Goal: Task Accomplishment & Management: Use online tool/utility

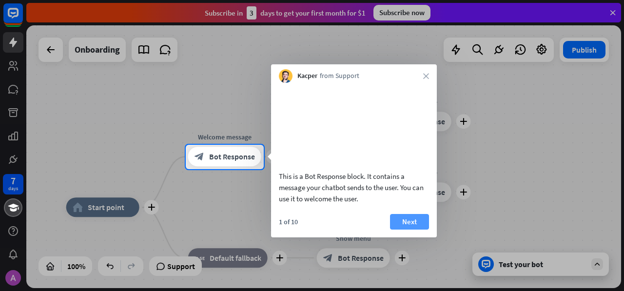
click at [413, 230] on button "Next" at bounding box center [409, 222] width 39 height 16
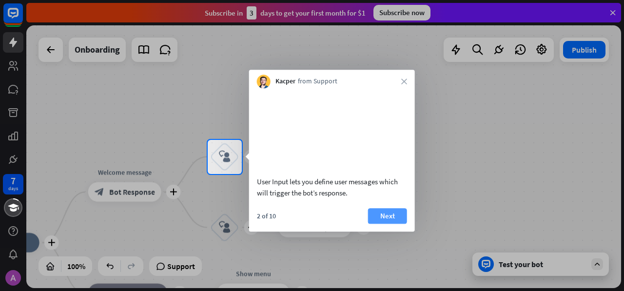
click at [386, 224] on button "Next" at bounding box center [387, 216] width 39 height 16
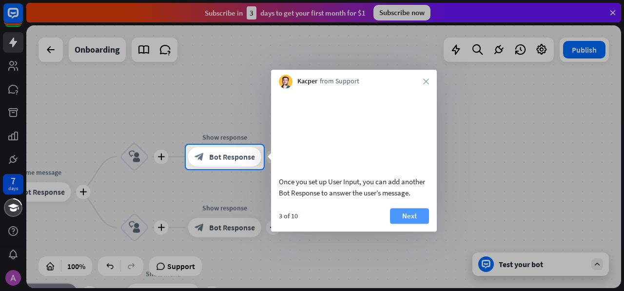
click at [408, 224] on button "Next" at bounding box center [409, 216] width 39 height 16
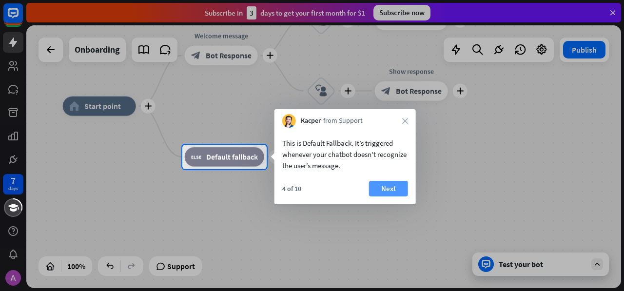
click at [390, 186] on button "Next" at bounding box center [388, 189] width 39 height 16
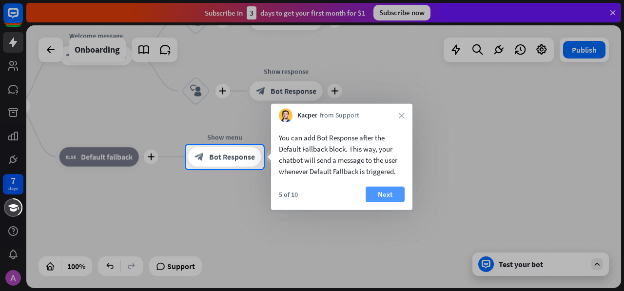
click at [388, 199] on button "Next" at bounding box center [385, 195] width 39 height 16
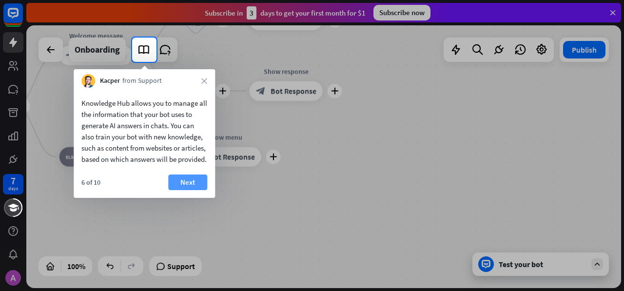
click at [200, 190] on button "Next" at bounding box center [187, 183] width 39 height 16
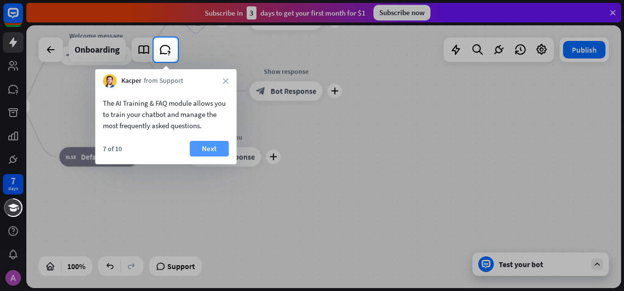
click at [210, 145] on button "Next" at bounding box center [209, 149] width 39 height 16
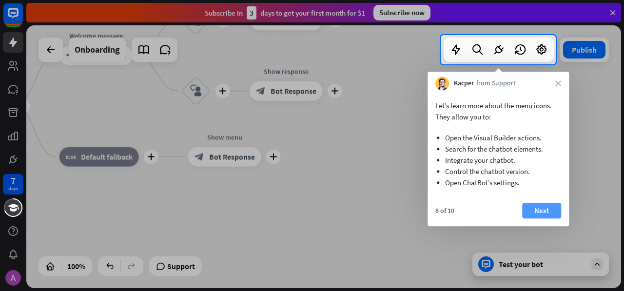
click at [546, 215] on button "Next" at bounding box center [541, 211] width 39 height 16
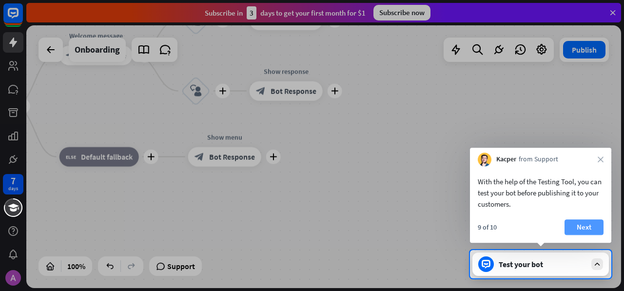
click at [592, 228] on button "Next" at bounding box center [584, 227] width 39 height 16
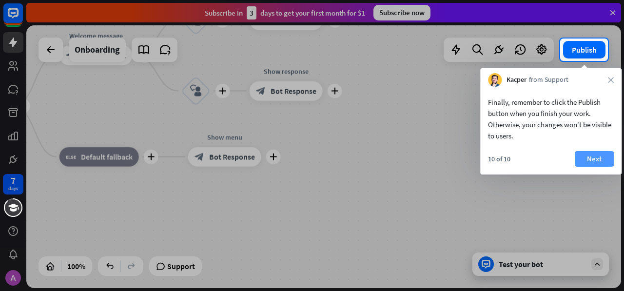
click at [596, 158] on button "Next" at bounding box center [594, 159] width 39 height 16
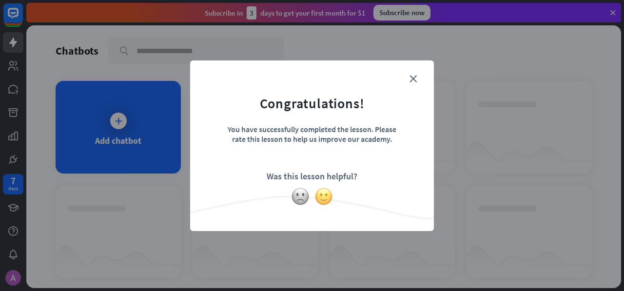
click at [328, 199] on img at bounding box center [324, 196] width 19 height 19
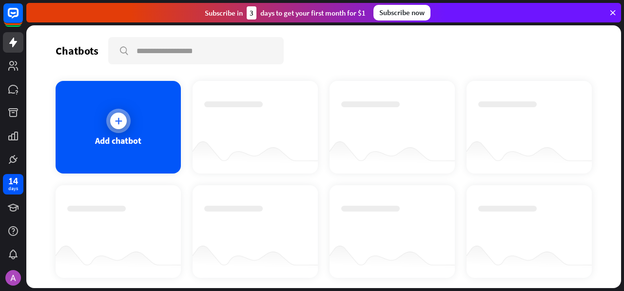
click at [133, 132] on div "Add chatbot" at bounding box center [118, 127] width 125 height 93
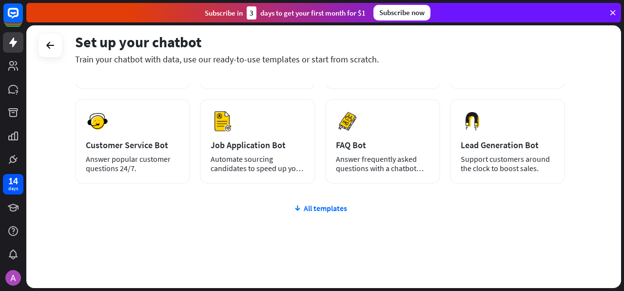
scroll to position [140, 0]
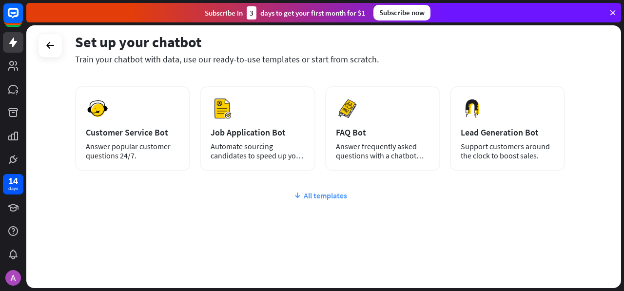
click at [324, 192] on div "All templates" at bounding box center [320, 196] width 490 height 10
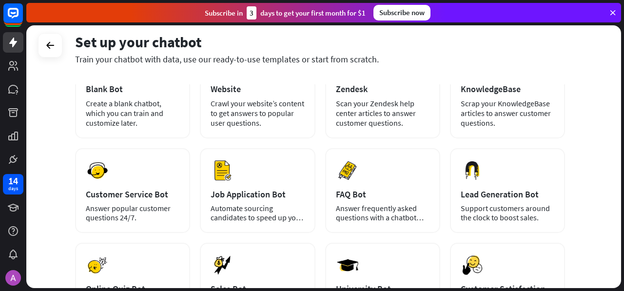
scroll to position [79, 0]
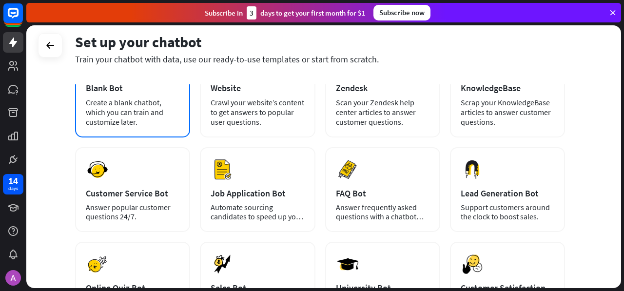
click at [130, 110] on div "Create a blank chatbot, which you can train and customize later." at bounding box center [133, 112] width 94 height 29
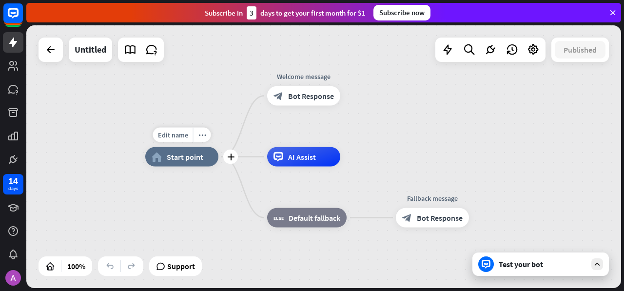
click at [201, 156] on span "Start point" at bounding box center [185, 157] width 37 height 10
click at [282, 228] on div "Edit name more_horiz plus block_fallback Default fallback" at bounding box center [306, 218] width 79 height 20
click at [230, 155] on icon "plus" at bounding box center [230, 157] width 7 height 7
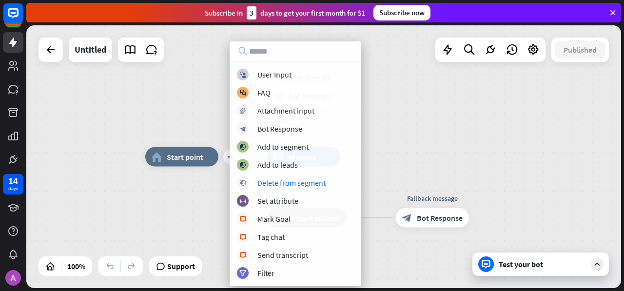
click at [390, 151] on div "plus home_2 Start point Welcome message block_bot_response Bot Response AI Assi…" at bounding box center [323, 156] width 595 height 263
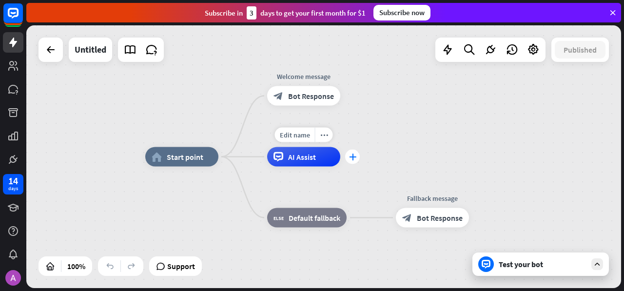
click at [350, 155] on icon "plus" at bounding box center [352, 157] width 7 height 7
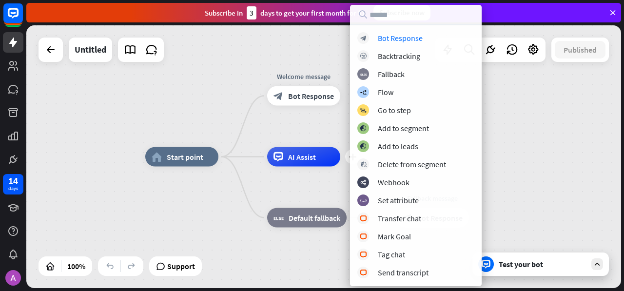
click at [199, 195] on div "home_2 Start point Welcome message block_bot_response Bot Response plus AI Assi…" at bounding box center [442, 288] width 595 height 263
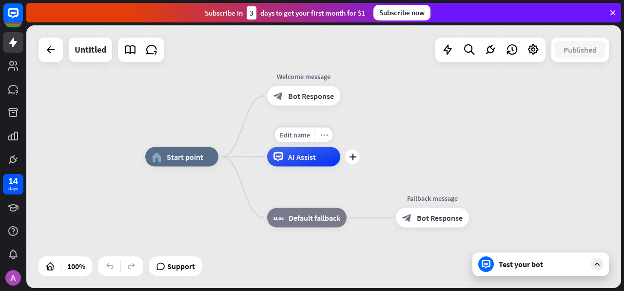
click at [328, 135] on div "more_horiz" at bounding box center [324, 135] width 18 height 15
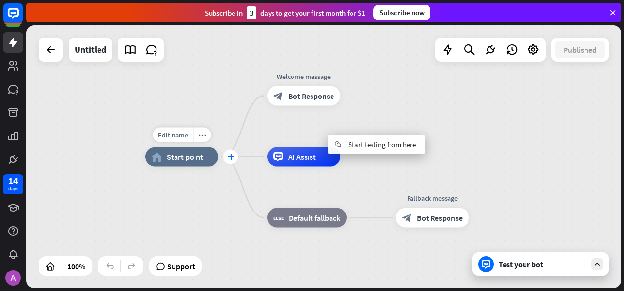
click at [230, 160] on icon "plus" at bounding box center [230, 157] width 7 height 7
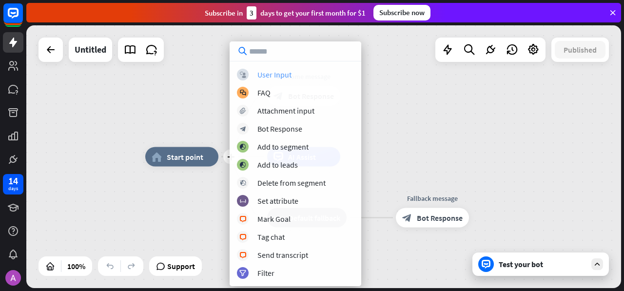
click at [273, 75] on div "User Input" at bounding box center [275, 75] width 34 height 10
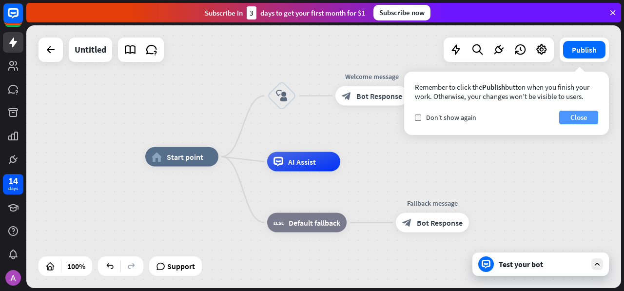
click at [591, 117] on button "Close" at bounding box center [578, 118] width 39 height 14
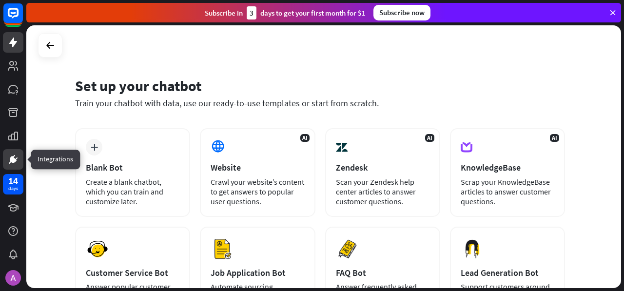
click at [9, 160] on icon at bounding box center [13, 160] width 12 height 12
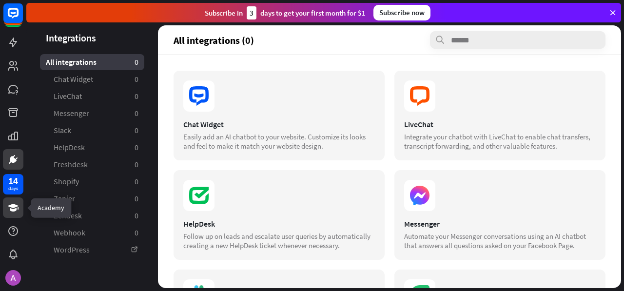
click at [7, 204] on link at bounding box center [13, 208] width 20 height 20
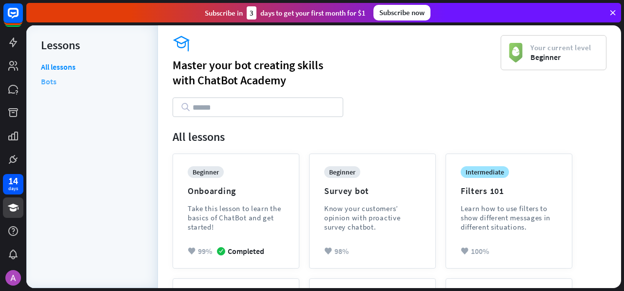
click at [43, 86] on link "Bots" at bounding box center [49, 81] width 16 height 15
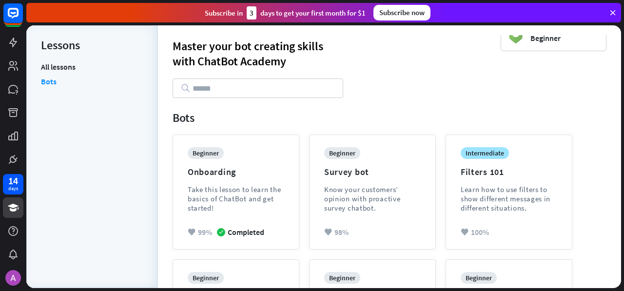
scroll to position [17, 0]
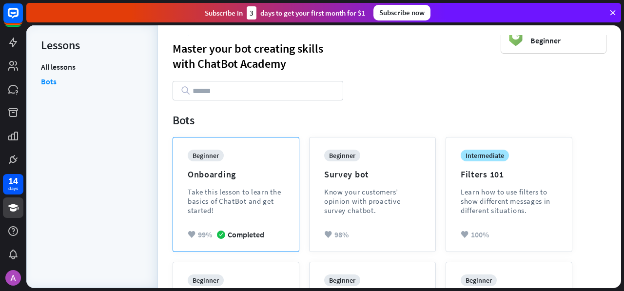
click at [208, 205] on div "Take this lesson to learn the basics of ChatBot and get started!" at bounding box center [236, 201] width 97 height 28
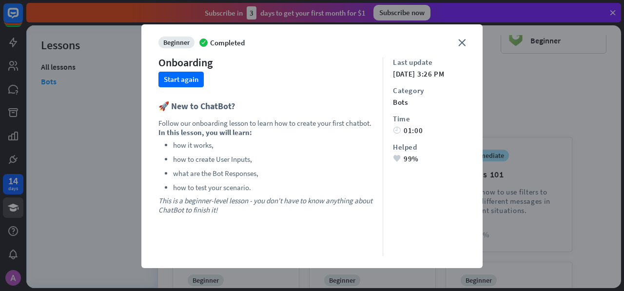
click at [393, 159] on icon "heart" at bounding box center [397, 158] width 8 height 7
click at [456, 47] on div "close beginner Completed Onboarding Start again 🚀 New to ChatBot? Follow our on…" at bounding box center [311, 146] width 341 height 244
click at [458, 45] on icon "close" at bounding box center [461, 42] width 7 height 7
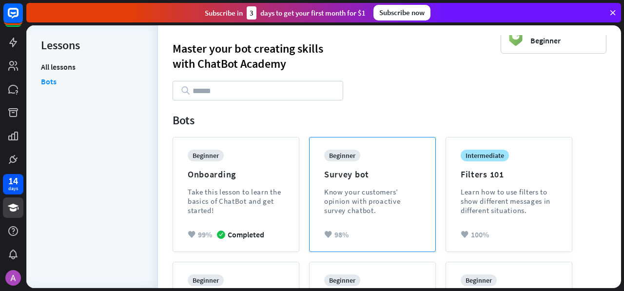
click at [357, 217] on div "beginner Survey bot Know your customers’ opinion with proactive survey chatbot." at bounding box center [372, 190] width 97 height 80
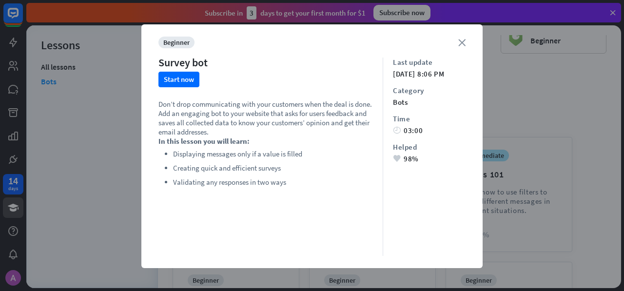
click at [458, 40] on icon "close" at bounding box center [461, 42] width 7 height 7
